Goal: Task Accomplishment & Management: Use online tool/utility

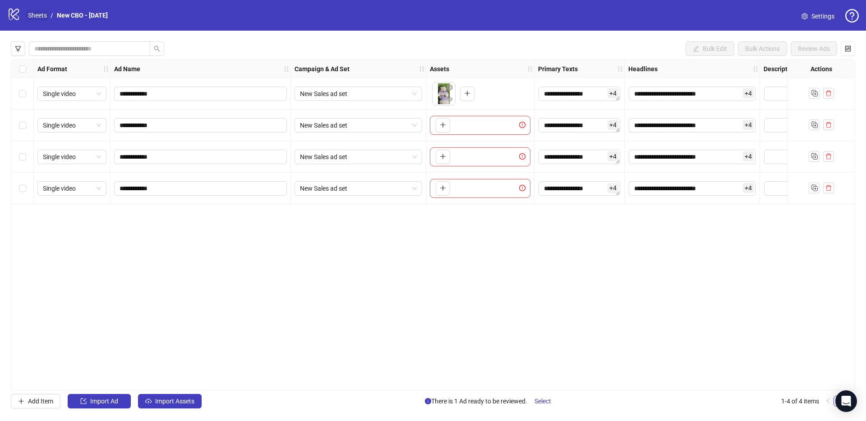
click at [38, 19] on link "Sheets" at bounding box center [37, 15] width 23 height 10
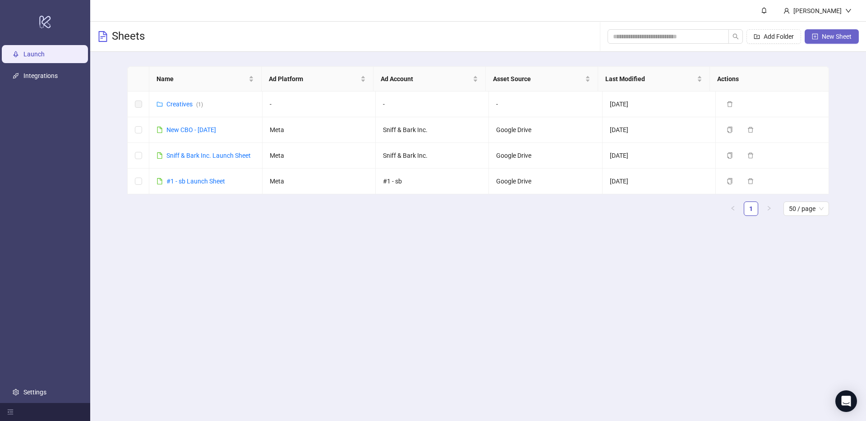
click at [838, 42] on button "New Sheet" at bounding box center [832, 36] width 54 height 14
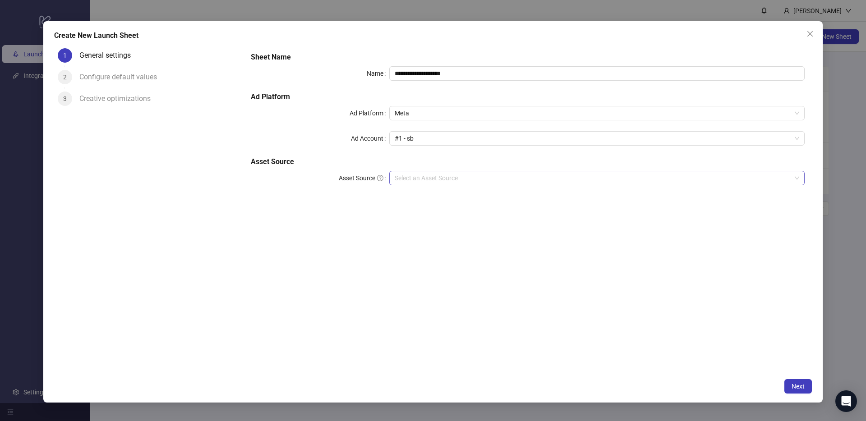
click at [456, 180] on input "Asset Source" at bounding box center [593, 178] width 397 height 14
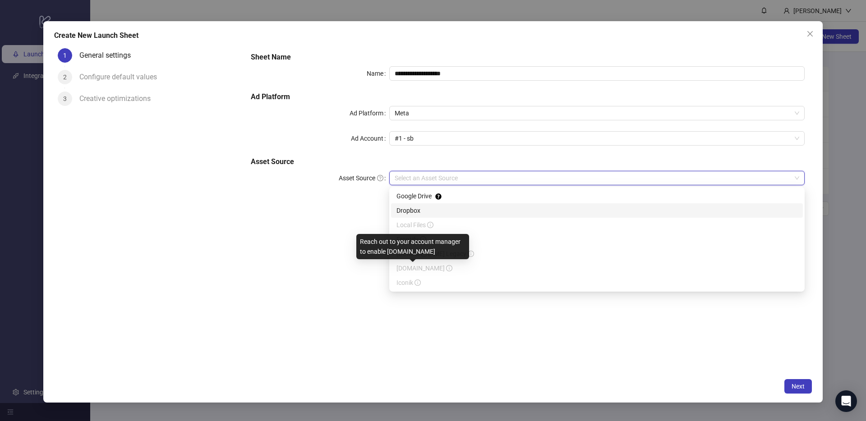
drag, startPoint x: 421, startPoint y: 268, endPoint x: 400, endPoint y: 269, distance: 21.2
click at [400, 269] on span "[DOMAIN_NAME]" at bounding box center [425, 268] width 56 height 7
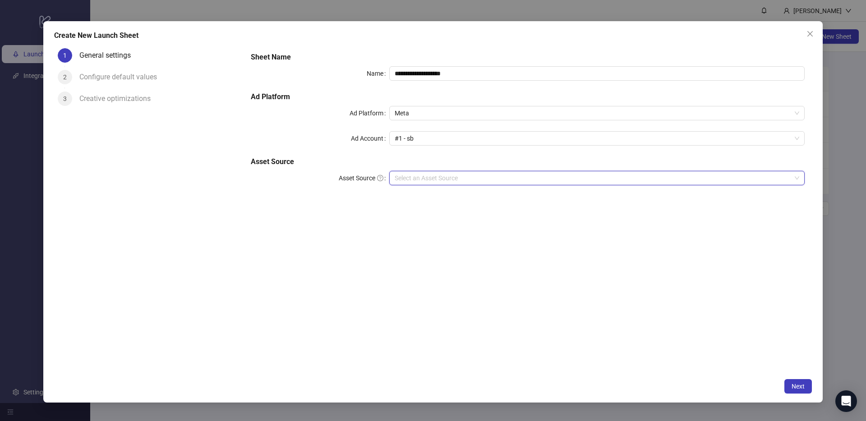
click at [451, 180] on input "Asset Source" at bounding box center [593, 178] width 397 height 14
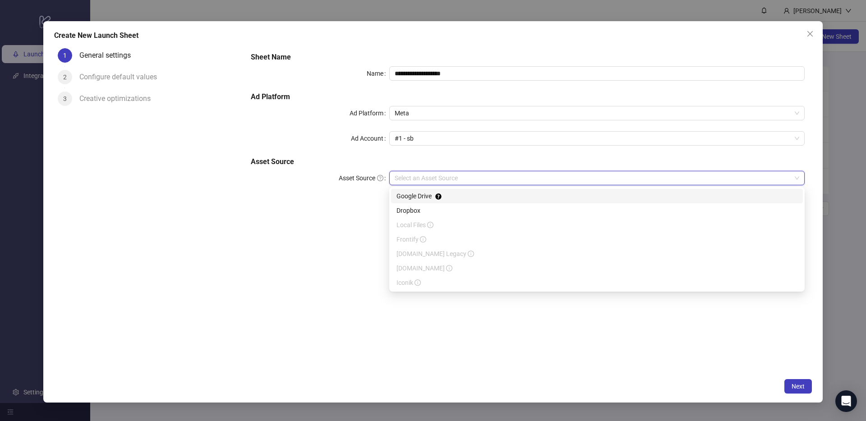
click at [427, 194] on div "Google Drive" at bounding box center [597, 196] width 401 height 10
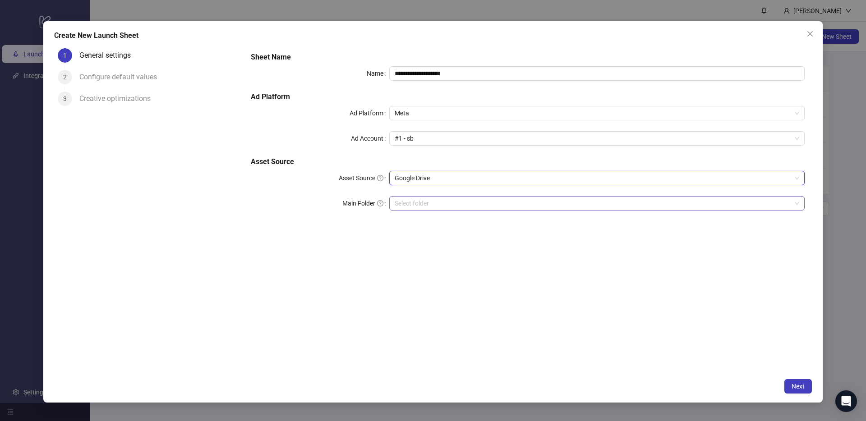
click at [422, 205] on input "Main Folder" at bounding box center [593, 204] width 397 height 14
click at [802, 387] on span "Next" at bounding box center [798, 386] width 13 height 7
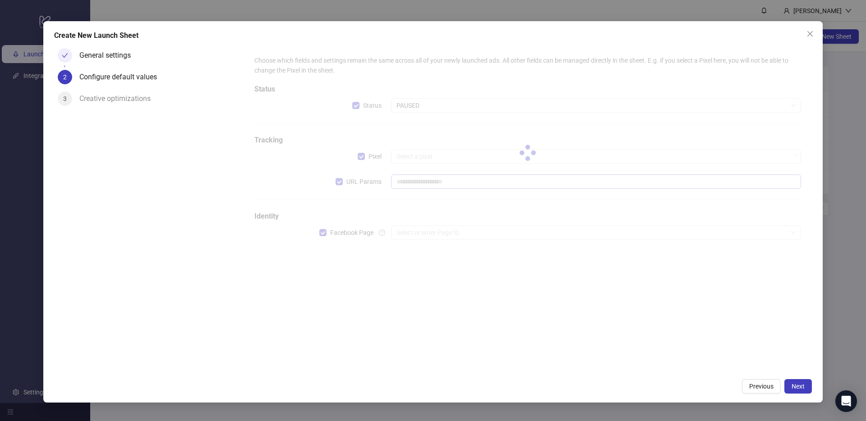
type input "**********"
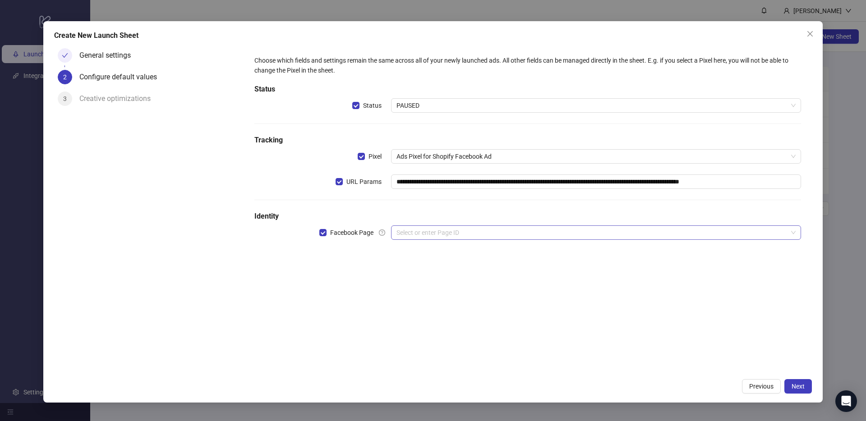
click at [519, 232] on input "search" at bounding box center [592, 233] width 391 height 14
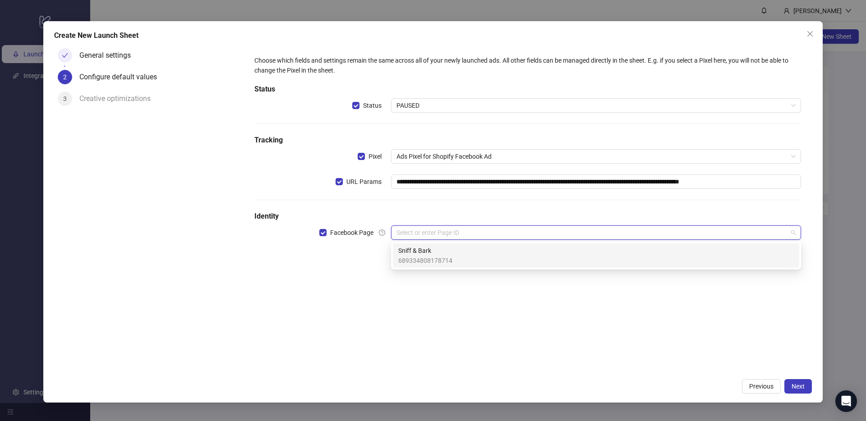
click at [481, 253] on div "Sniff & Bark 689334808178714" at bounding box center [596, 256] width 396 height 20
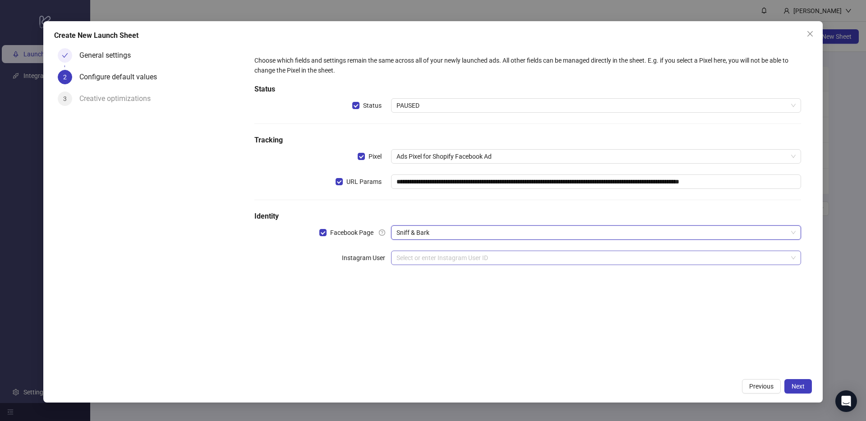
click at [553, 256] on input "search" at bounding box center [592, 258] width 391 height 14
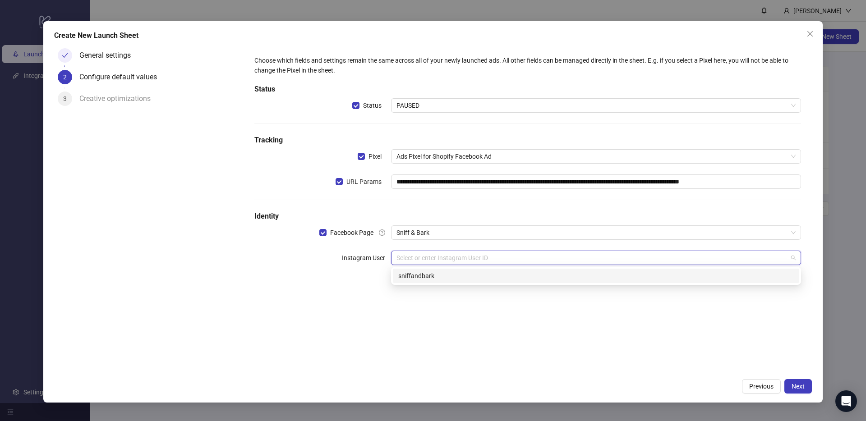
click at [494, 274] on div "sniffandbark" at bounding box center [596, 276] width 396 height 10
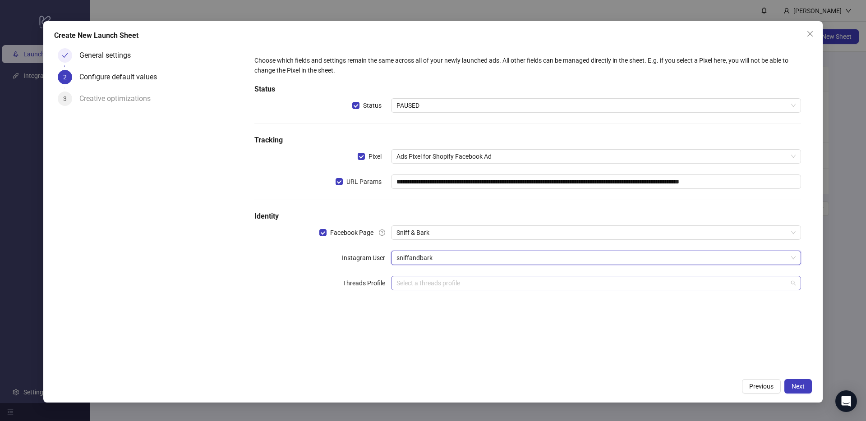
click at [689, 284] on input "search" at bounding box center [592, 284] width 391 height 14
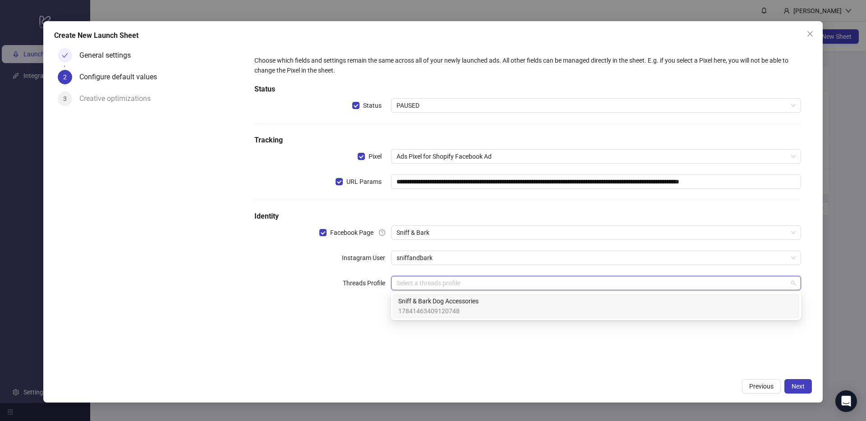
click at [452, 309] on span "17841463409120748" at bounding box center [438, 311] width 80 height 10
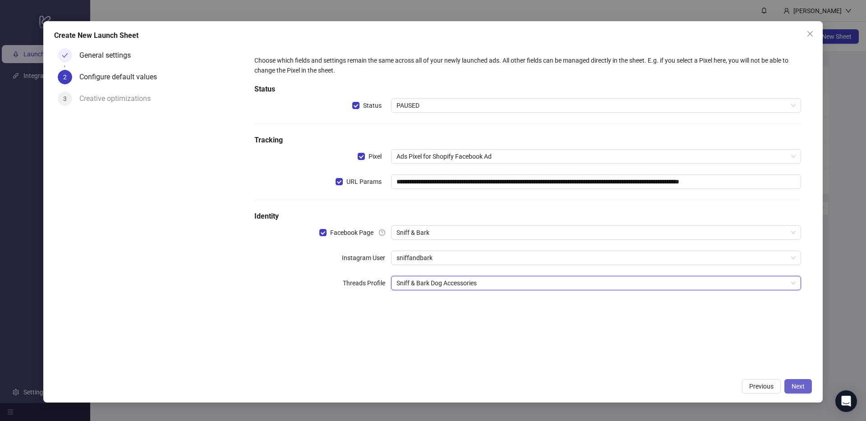
click at [795, 384] on span "Next" at bounding box center [798, 386] width 13 height 7
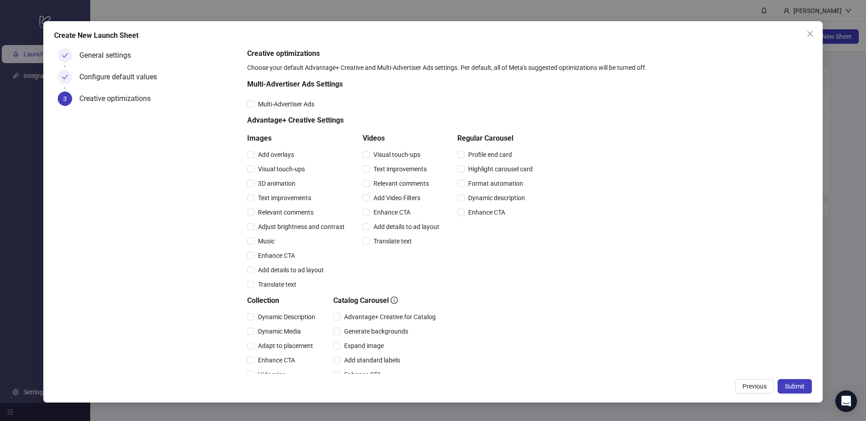
click at [795, 384] on span "Submit" at bounding box center [795, 386] width 20 height 7
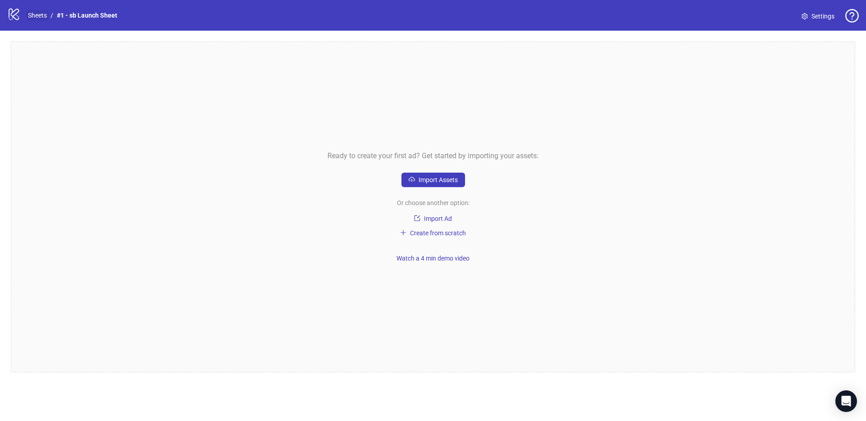
click at [32, 13] on link "Sheets" at bounding box center [37, 15] width 23 height 10
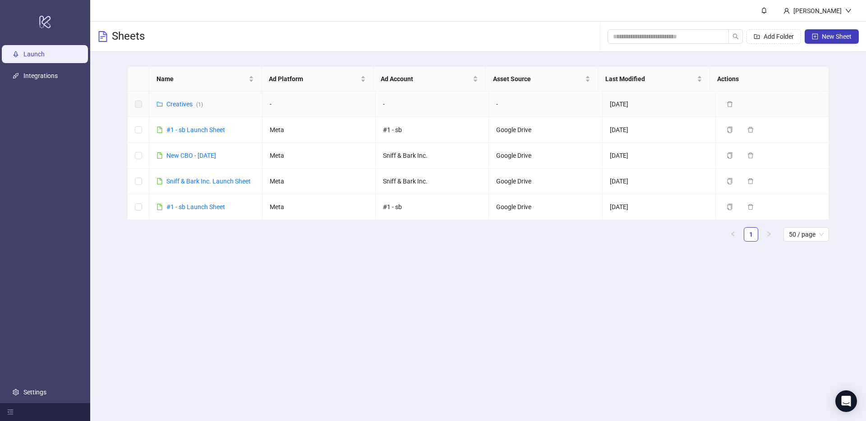
click at [137, 102] on label at bounding box center [138, 104] width 7 height 10
click at [723, 104] on button "Delete" at bounding box center [741, 104] width 36 height 11
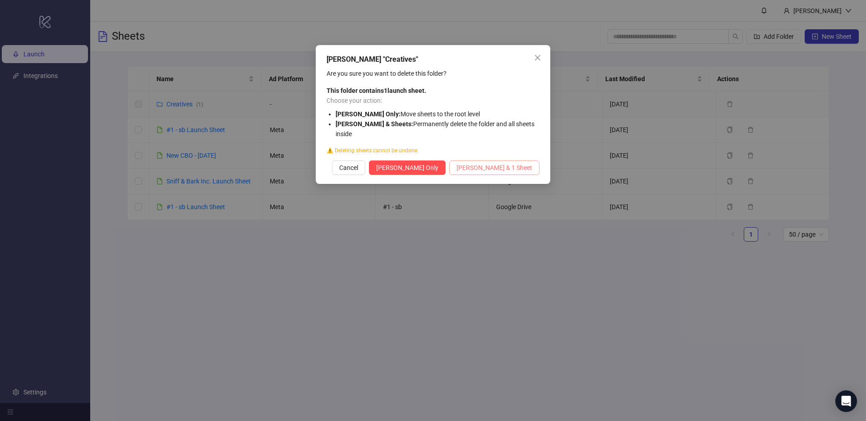
click at [480, 170] on span "[PERSON_NAME] & 1 Sheet" at bounding box center [495, 167] width 76 height 7
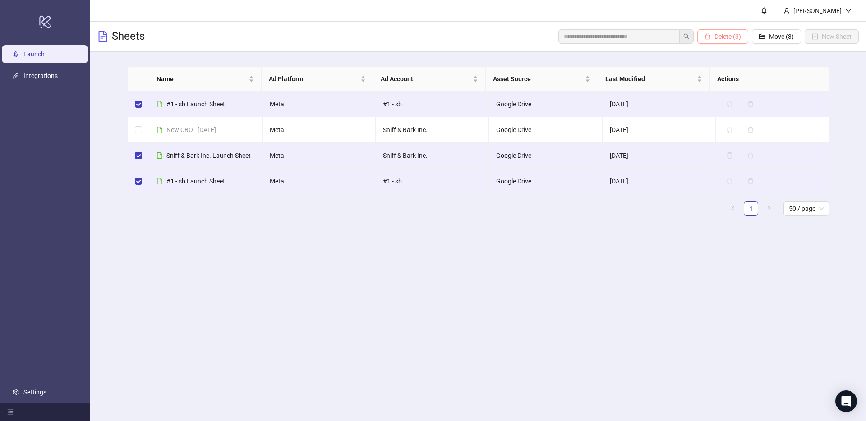
click at [724, 38] on span "Delete (3)" at bounding box center [728, 36] width 27 height 7
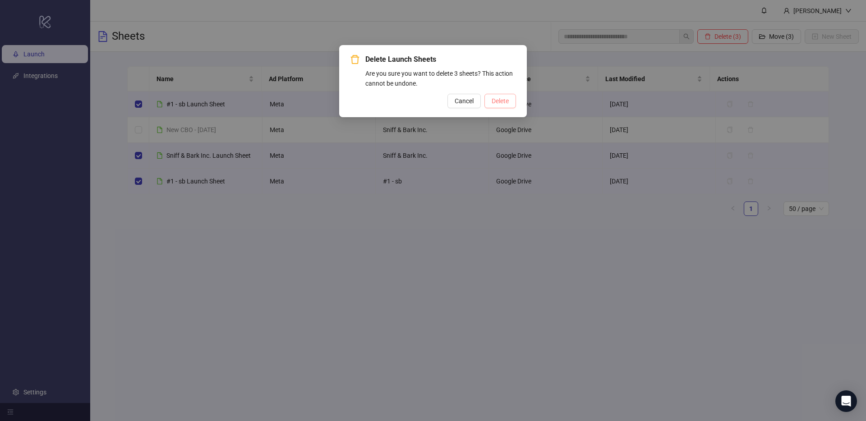
click at [503, 102] on span "Delete" at bounding box center [500, 100] width 17 height 7
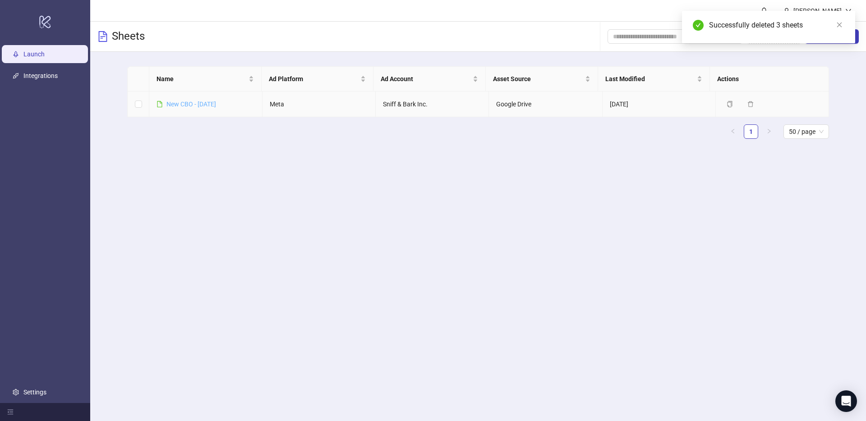
click at [201, 106] on link "New CBO - [DATE]" at bounding box center [191, 104] width 50 height 7
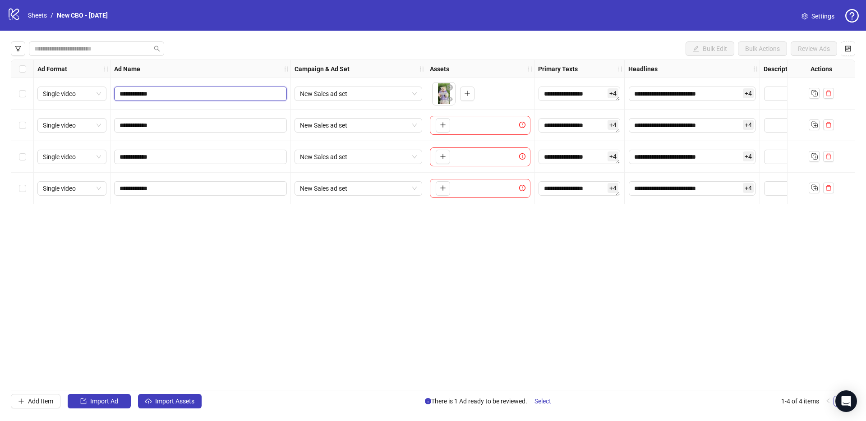
click at [160, 93] on input "**********" at bounding box center [200, 94] width 160 height 10
click at [829, 124] on icon "delete" at bounding box center [829, 125] width 6 height 6
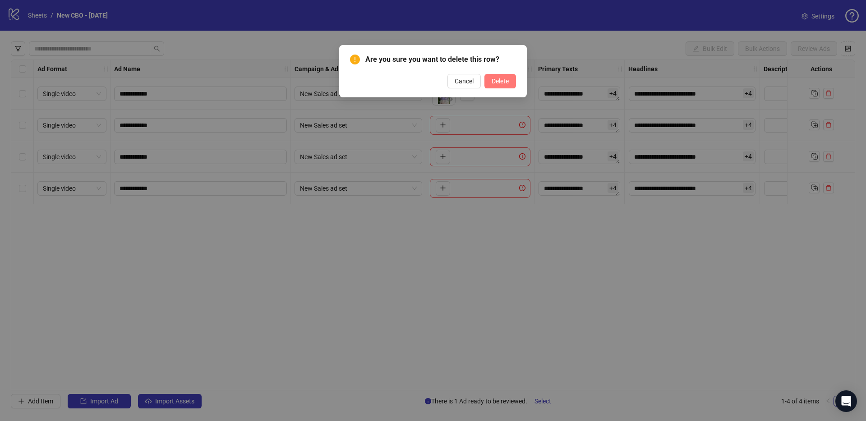
click at [503, 83] on span "Delete" at bounding box center [500, 81] width 17 height 7
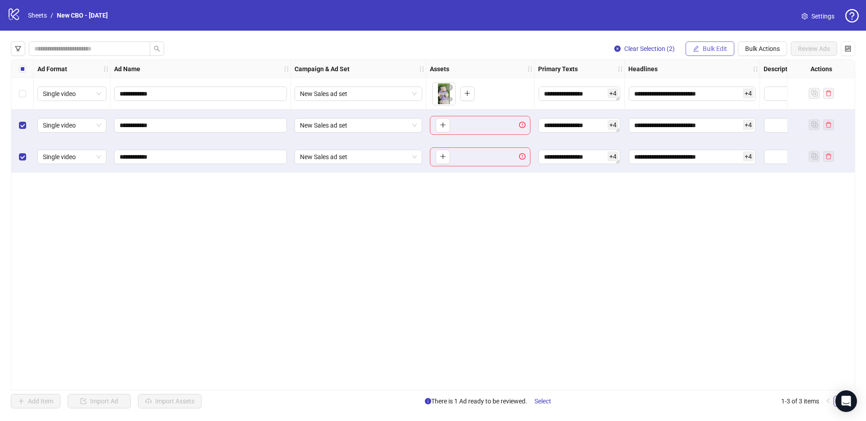
click at [700, 52] on button "Bulk Edit" at bounding box center [710, 49] width 49 height 14
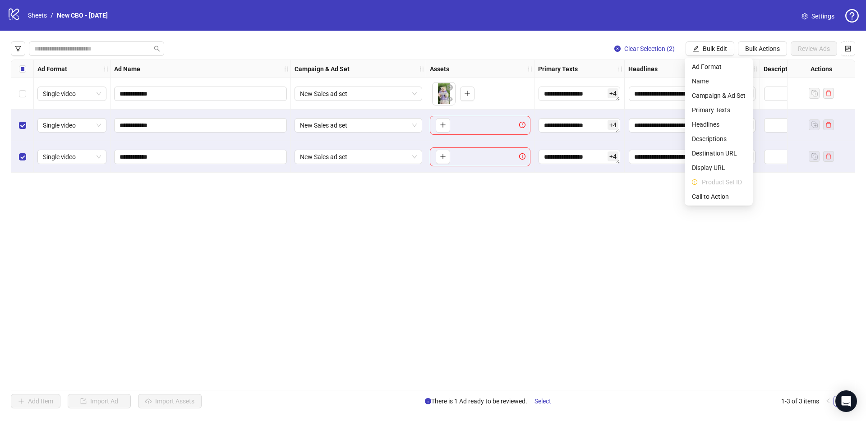
click at [825, 217] on div "**********" at bounding box center [433, 225] width 845 height 331
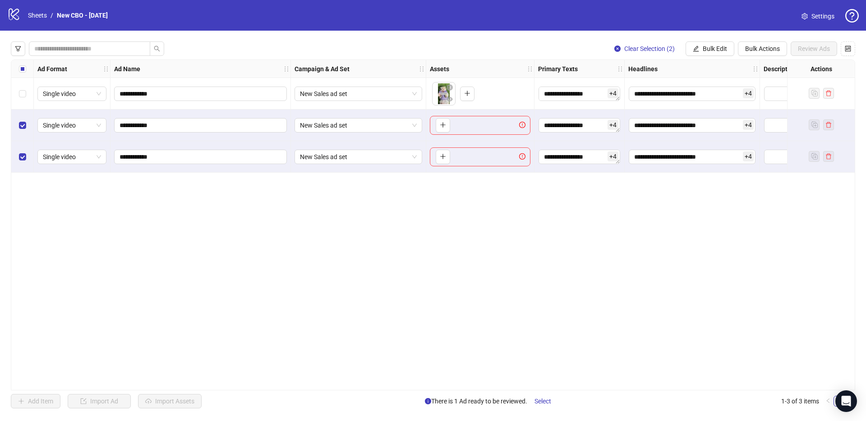
click at [620, 218] on div "**********" at bounding box center [433, 225] width 845 height 331
click at [772, 57] on div "**********" at bounding box center [433, 225] width 866 height 389
click at [774, 50] on span "Bulk Actions" at bounding box center [762, 48] width 35 height 7
click at [773, 65] on span "Delete" at bounding box center [775, 67] width 62 height 10
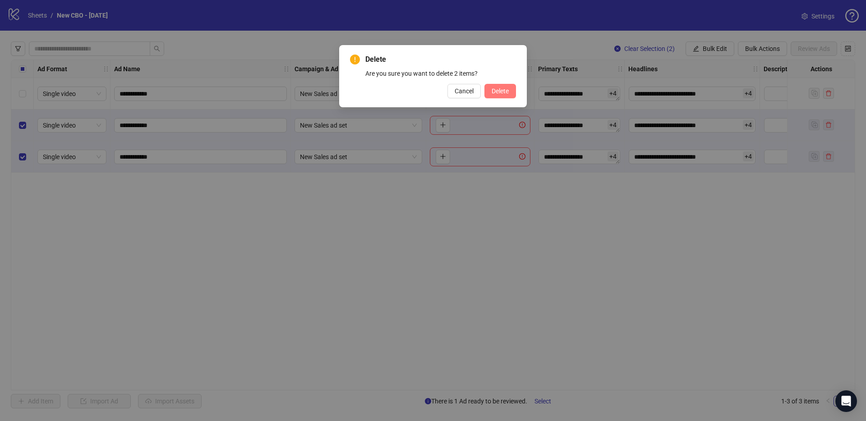
click at [500, 86] on button "Delete" at bounding box center [501, 91] width 32 height 14
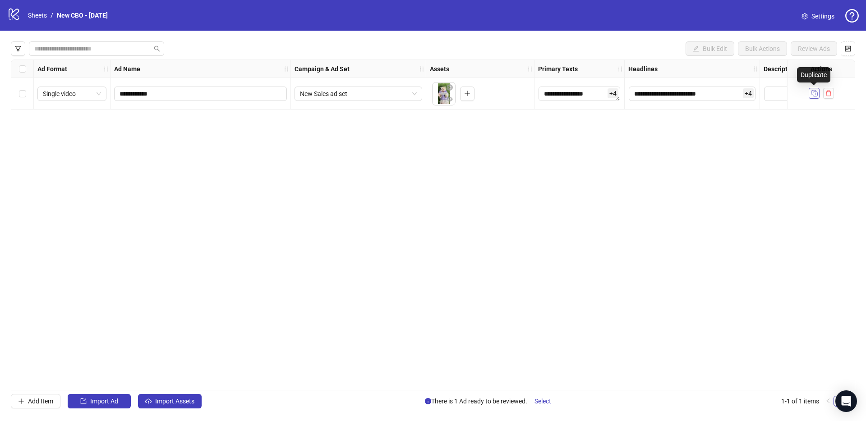
click at [817, 94] on icon "Duplicate" at bounding box center [814, 92] width 9 height 9
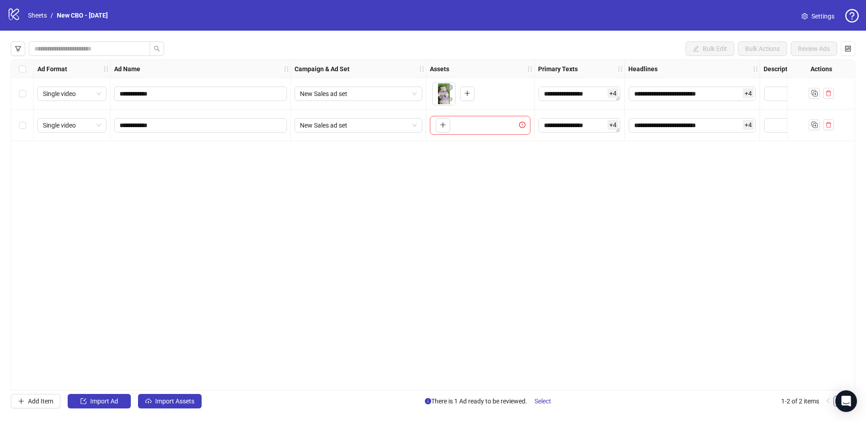
click at [490, 126] on div "To pick up a draggable item, press the space bar. While dragging, use the arrow…" at bounding box center [480, 125] width 101 height 19
click at [440, 125] on icon "plus" at bounding box center [443, 125] width 6 height 6
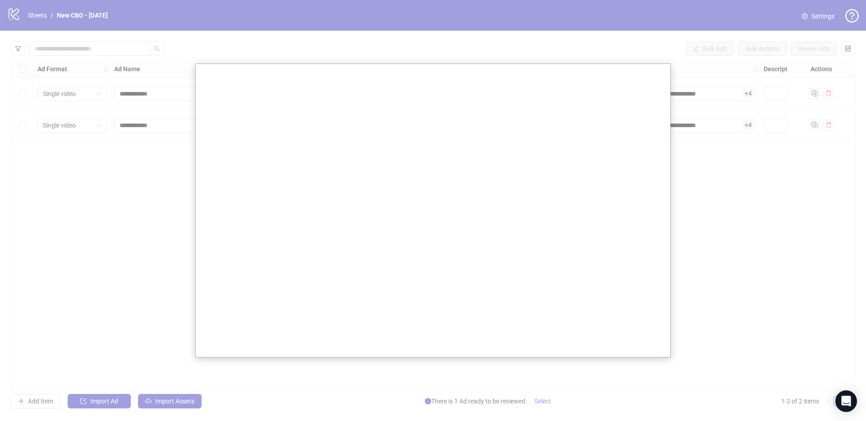
click at [157, 223] on div at bounding box center [433, 210] width 866 height 421
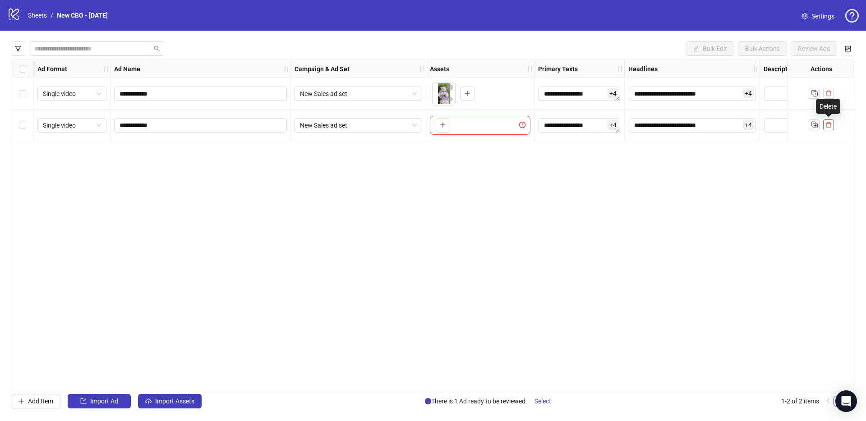
click at [831, 125] on icon "delete" at bounding box center [829, 125] width 6 height 6
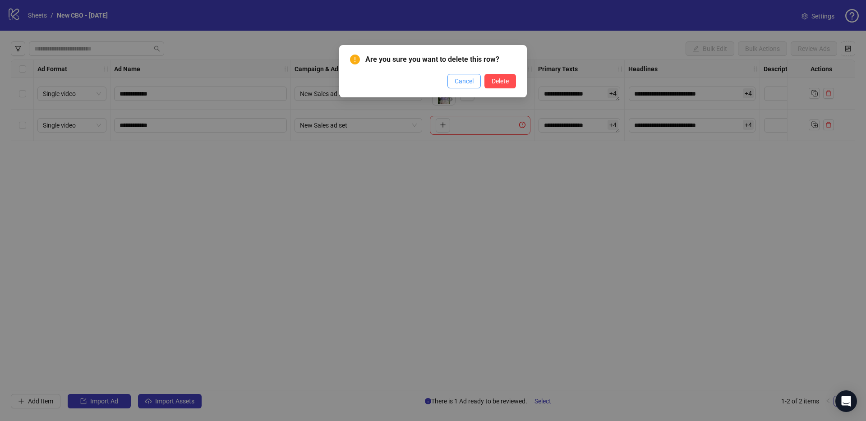
click at [464, 85] on button "Cancel" at bounding box center [464, 81] width 33 height 14
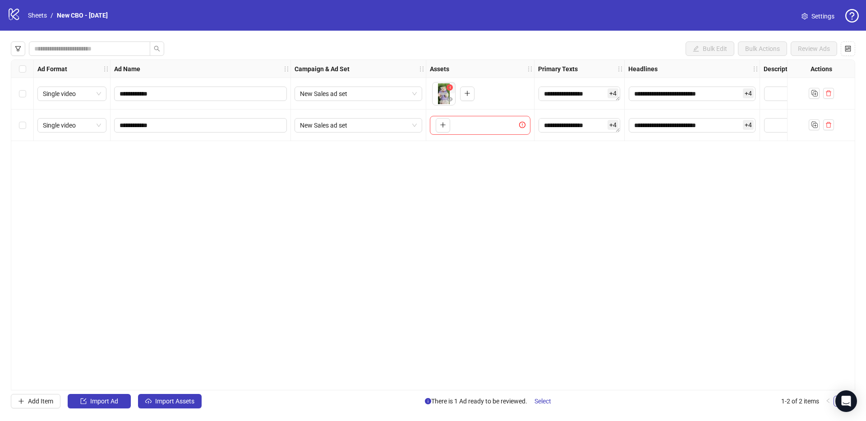
click at [445, 92] on button "button" at bounding box center [449, 88] width 11 height 11
click at [474, 91] on div "To pick up a draggable item, press the space bar. While dragging, use the arrow…" at bounding box center [480, 93] width 101 height 19
